Goal: Check status: Check status

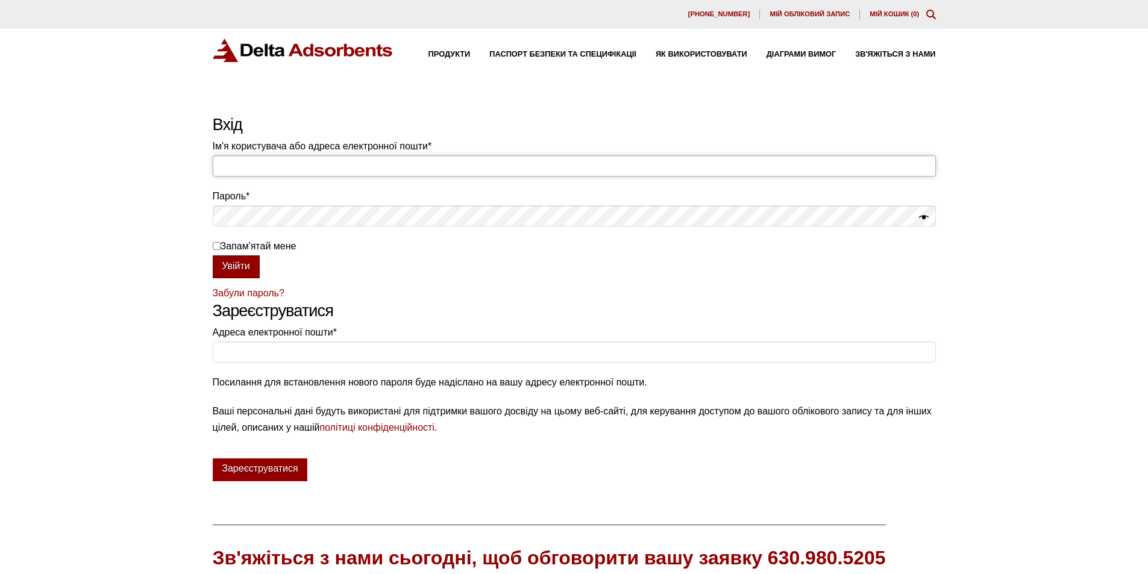
type input "[EMAIL_ADDRESS][DOMAIN_NAME]"
click at [231, 271] on font "Увійти" at bounding box center [236, 266] width 28 height 10
click at [249, 266] on font "Увійти" at bounding box center [236, 266] width 28 height 10
